Goal: Navigation & Orientation: Go to known website

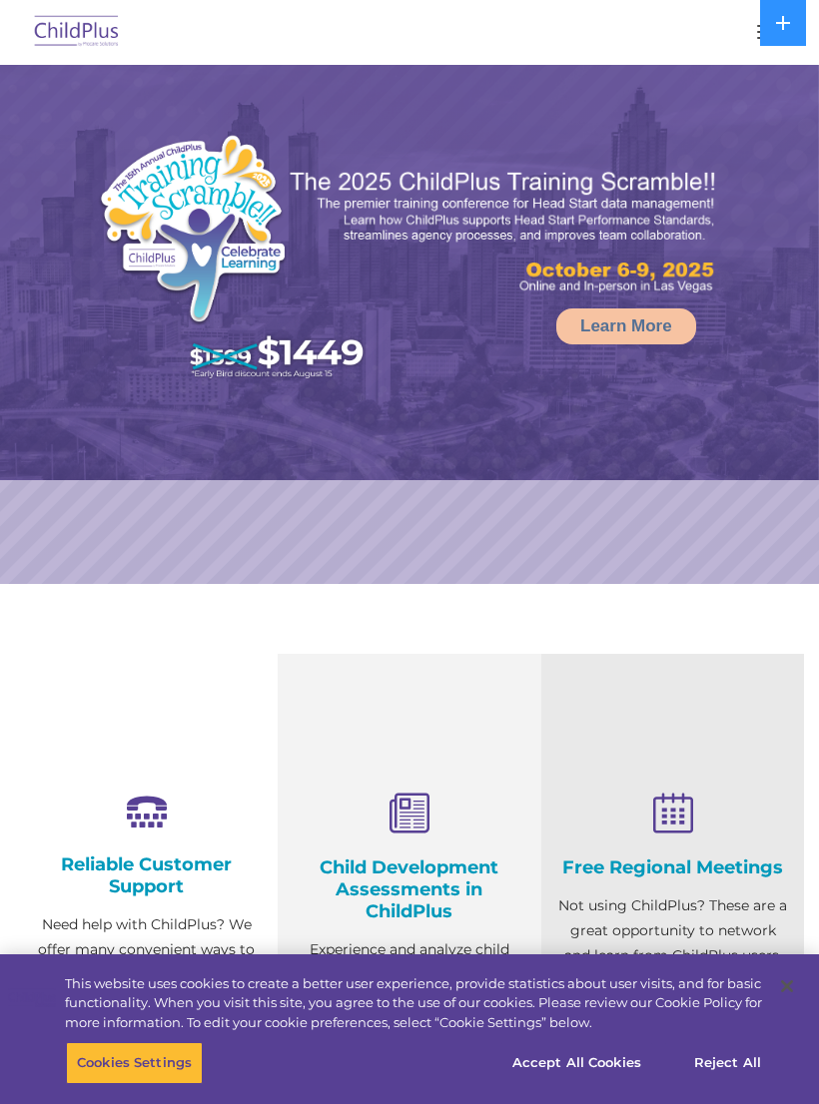
select select "MEDIUM"
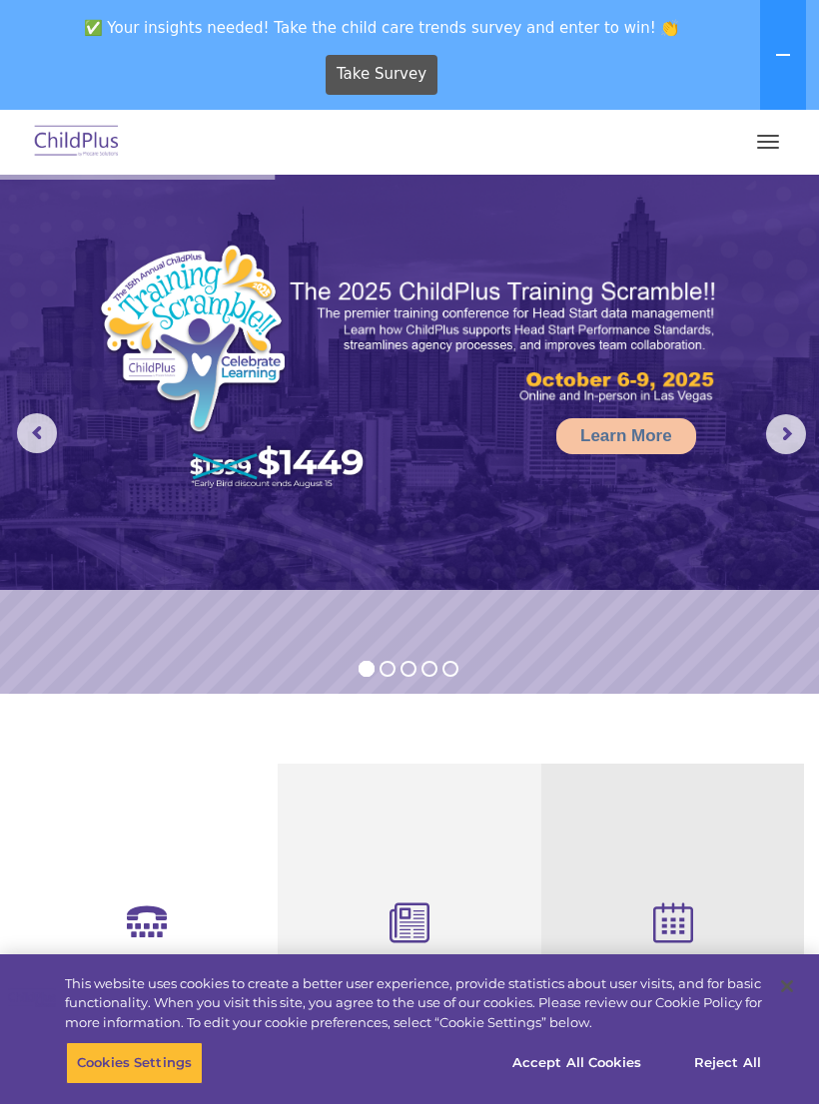
click at [762, 144] on button "button" at bounding box center [768, 142] width 42 height 32
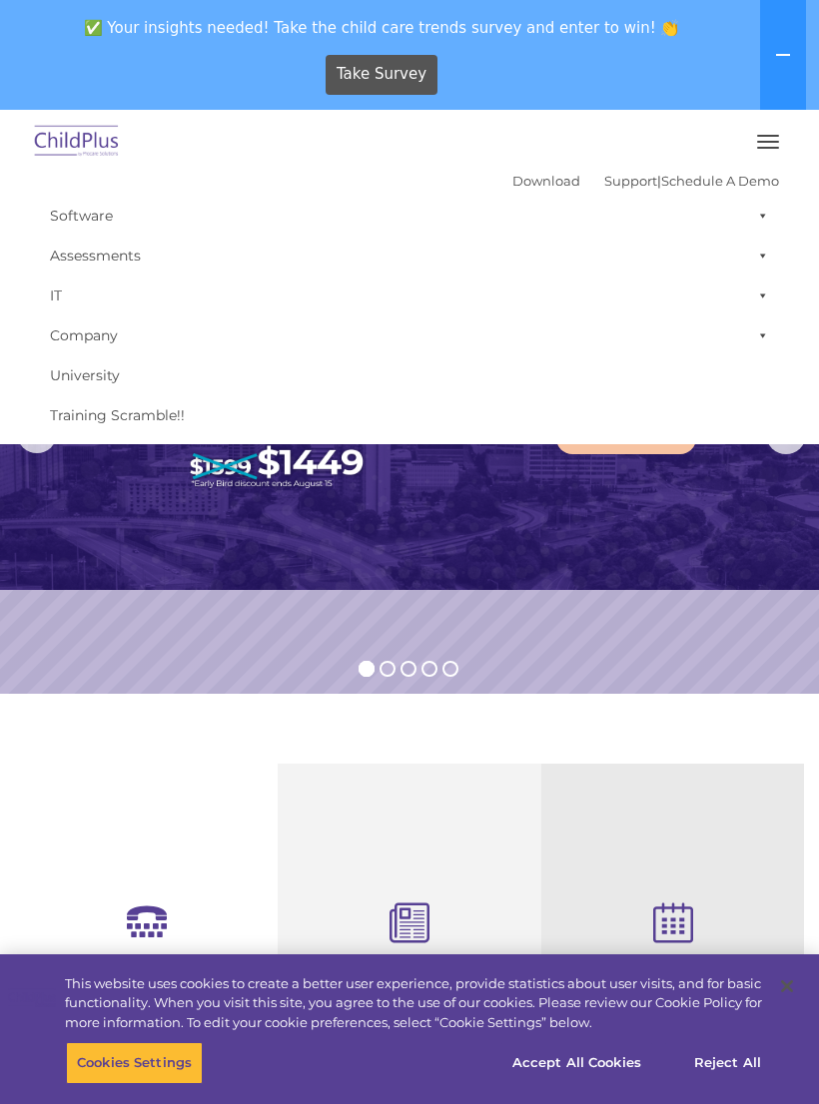
click at [759, 142] on span "button" at bounding box center [768, 142] width 22 height 2
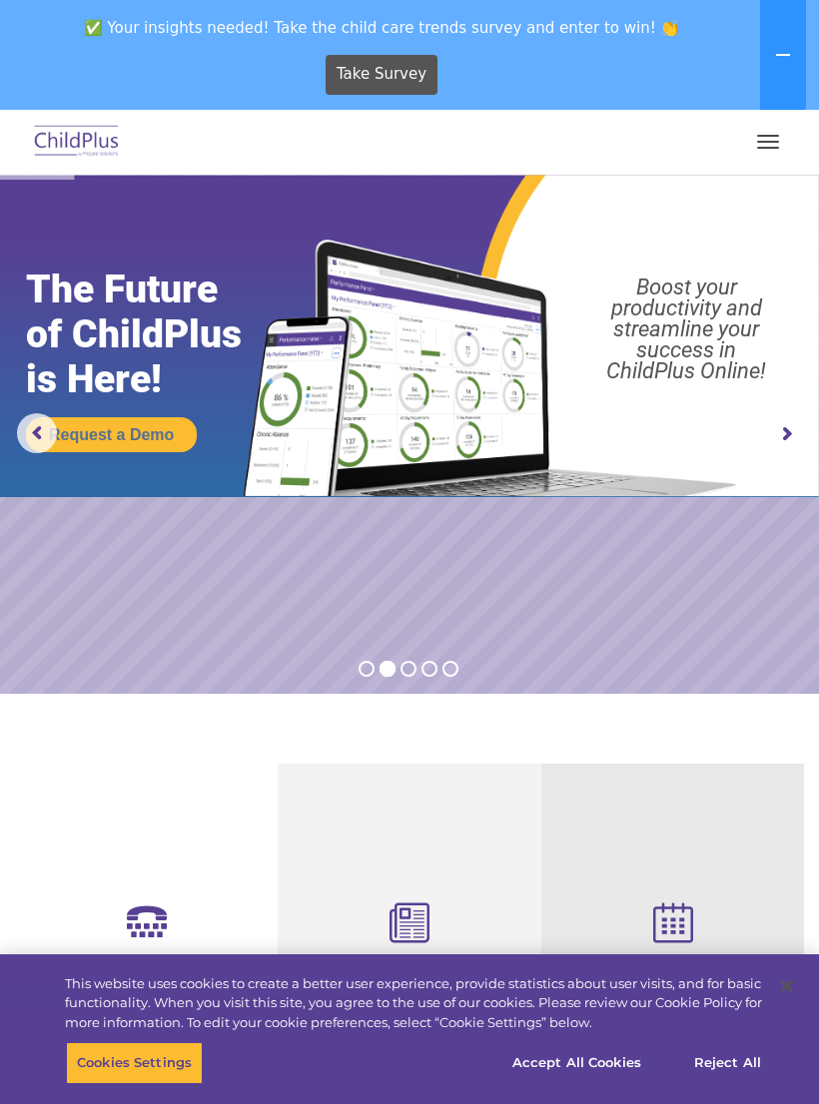
click at [88, 144] on img at bounding box center [77, 142] width 94 height 47
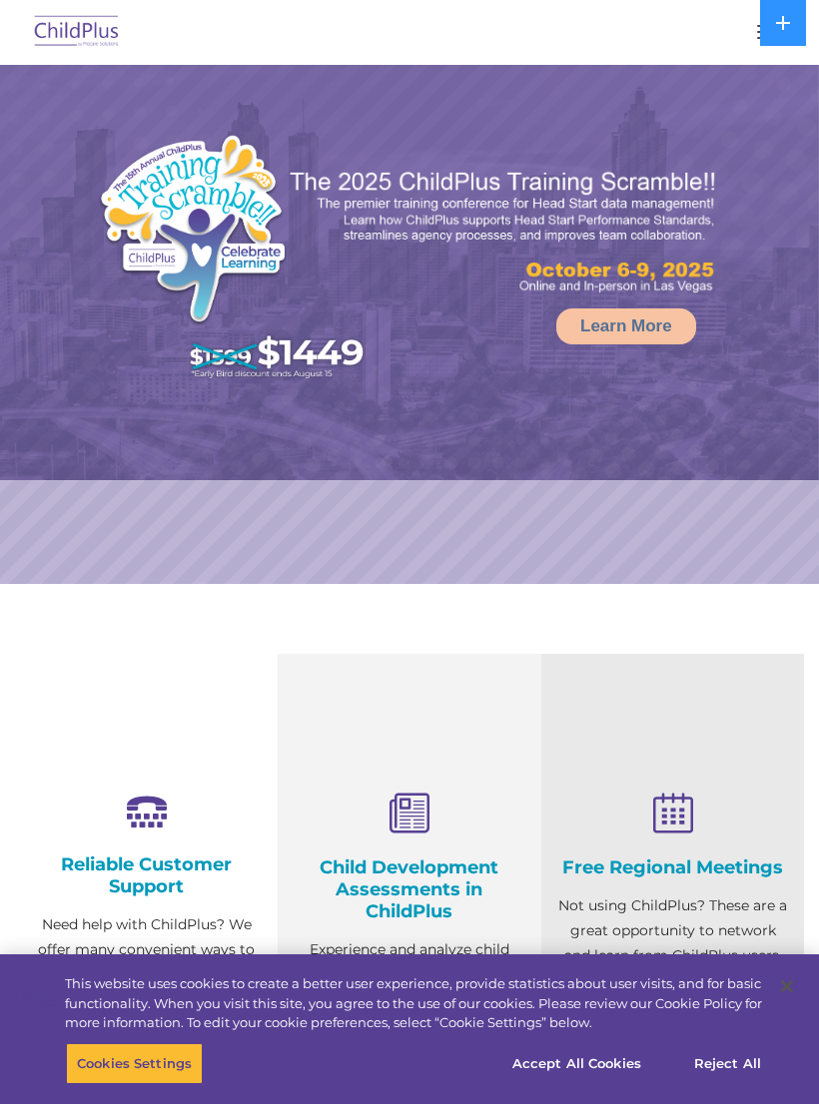
select select "MEDIUM"
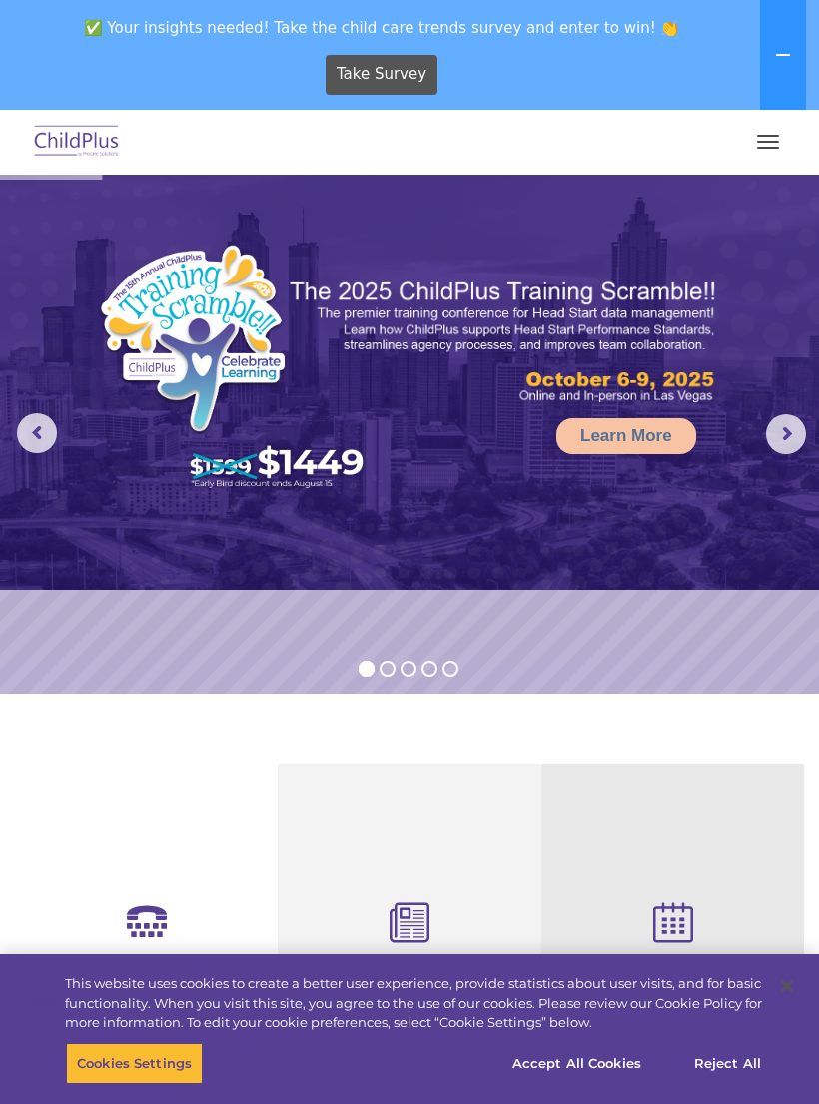
click at [765, 149] on button "button" at bounding box center [768, 142] width 42 height 32
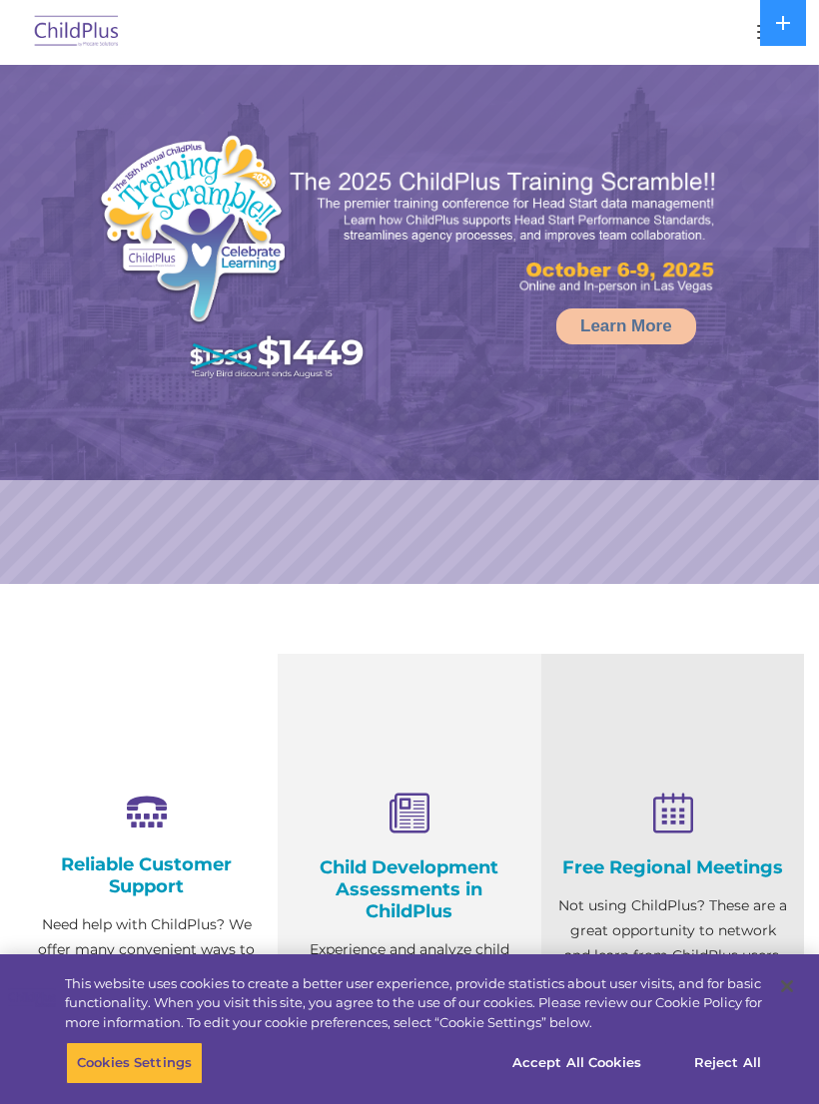
select select "MEDIUM"
